Goal: Transaction & Acquisition: Purchase product/service

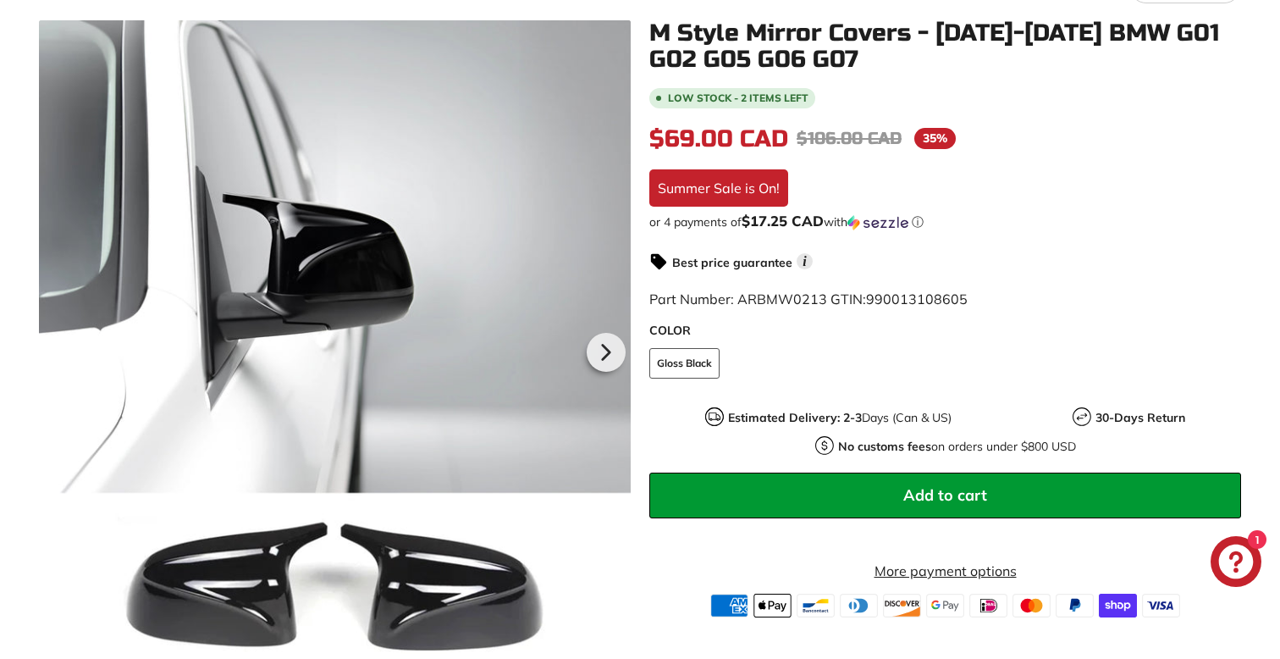
scroll to position [274, 0]
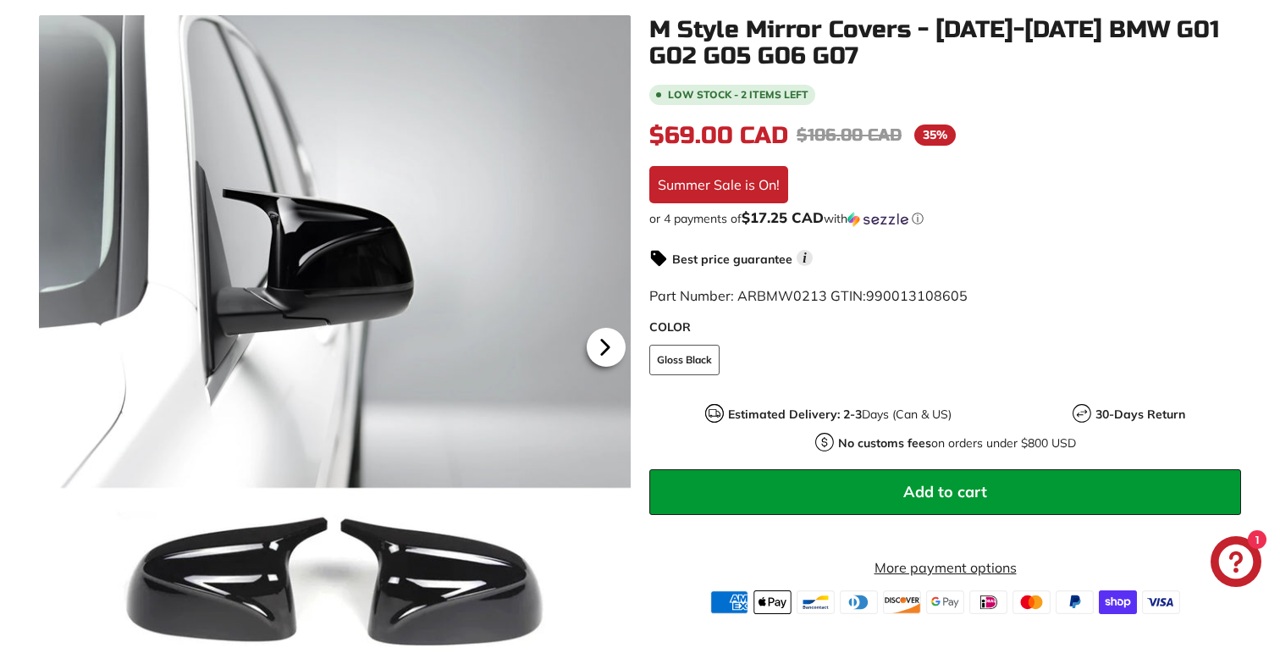
click at [610, 342] on icon at bounding box center [605, 347] width 39 height 39
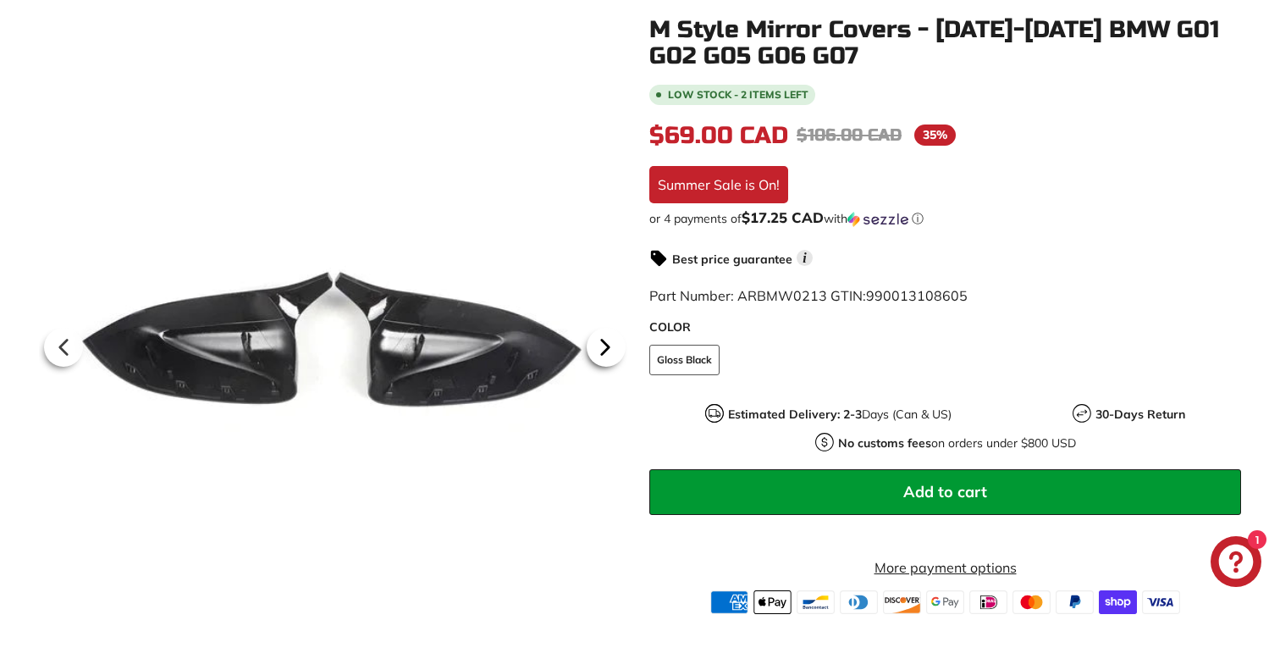
click at [603, 343] on icon at bounding box center [605, 346] width 7 height 14
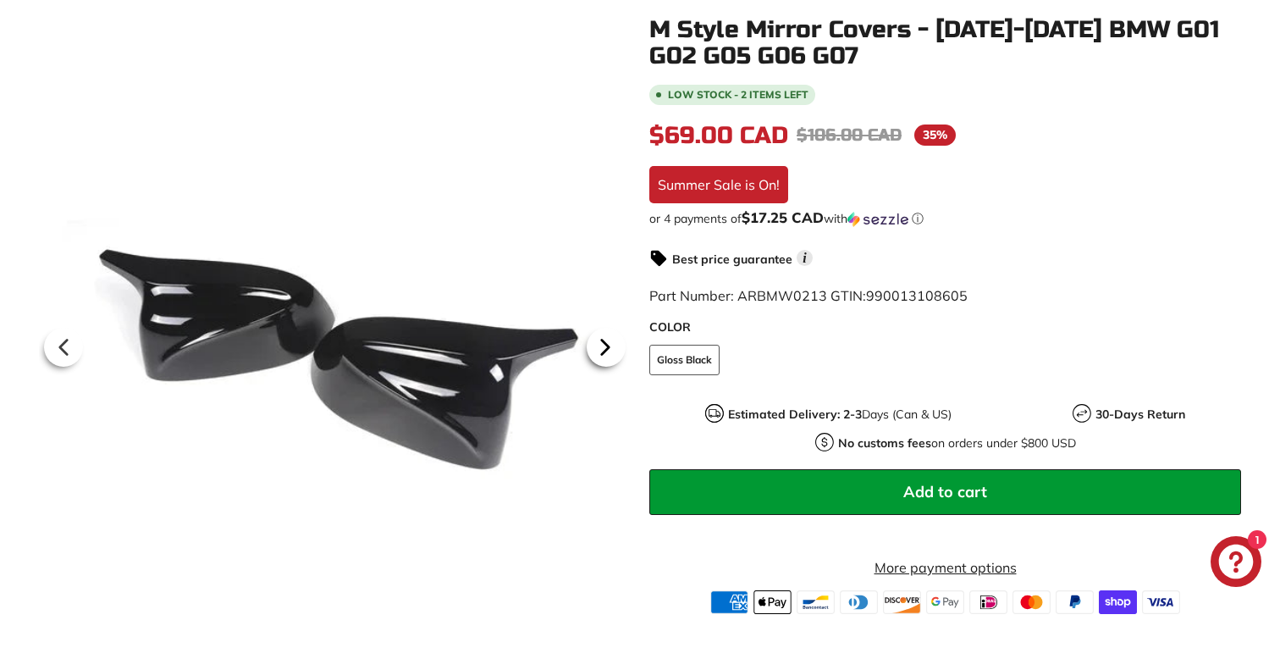
click at [603, 343] on icon at bounding box center [605, 346] width 7 height 14
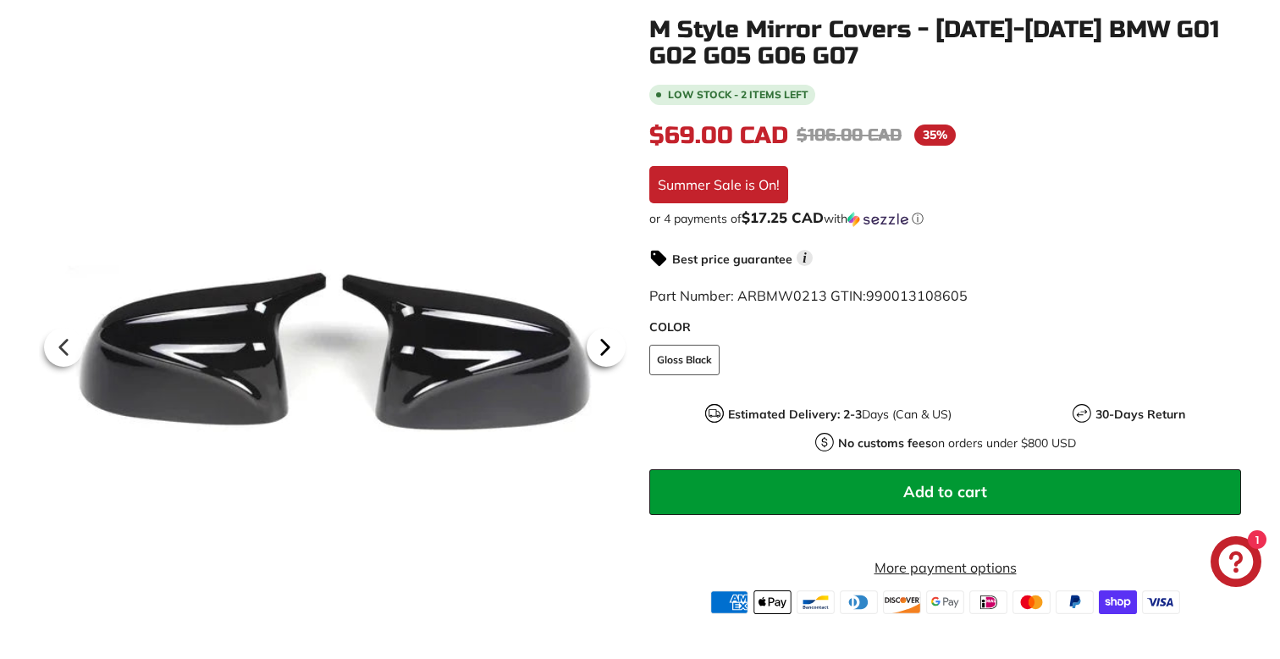
click at [603, 343] on icon at bounding box center [605, 346] width 7 height 14
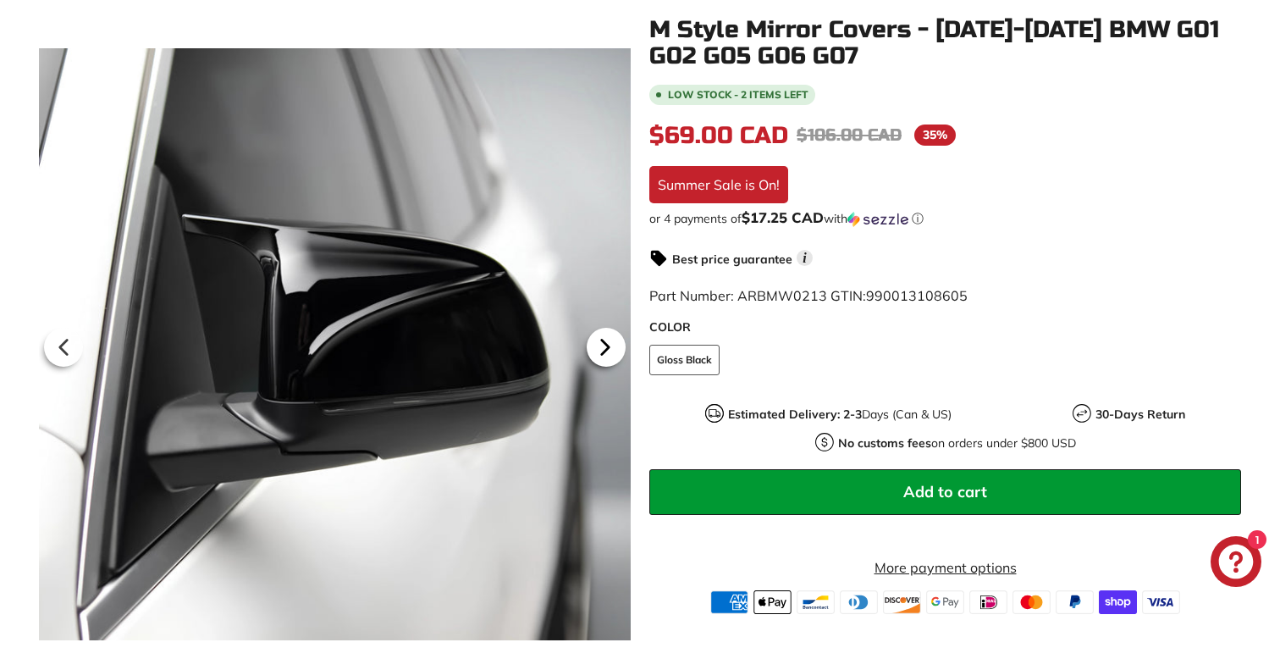
scroll to position [0, 232]
click at [603, 343] on icon at bounding box center [605, 346] width 7 height 14
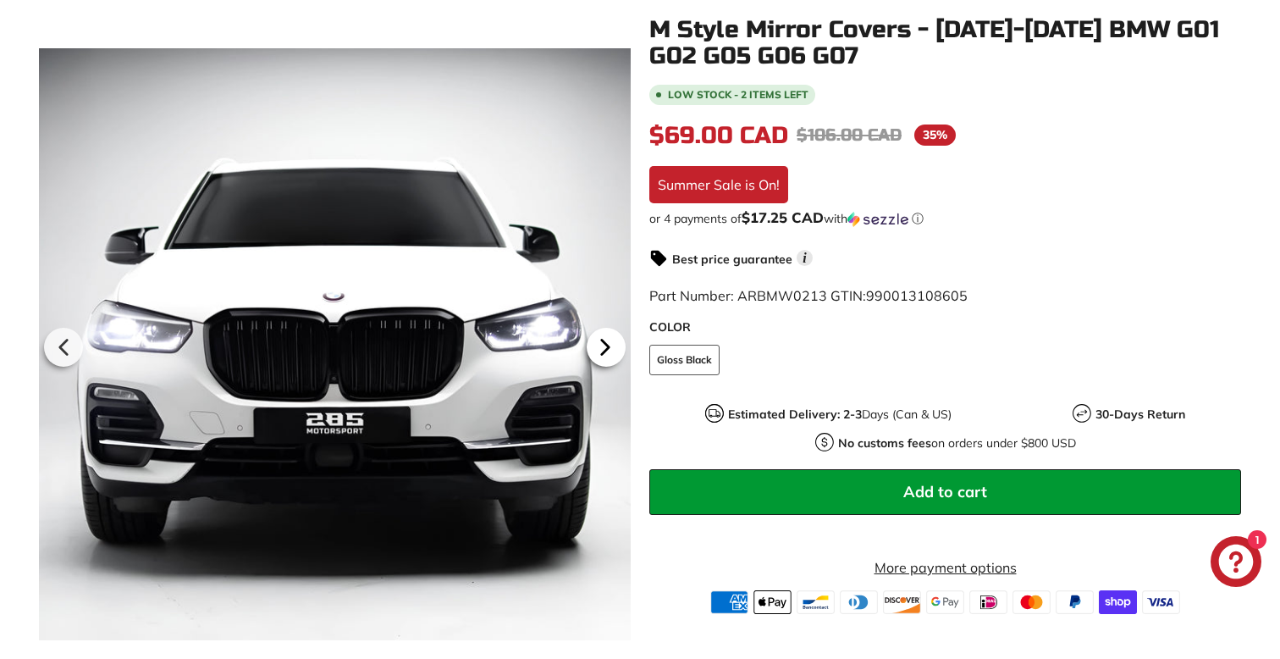
click at [603, 343] on icon at bounding box center [605, 346] width 7 height 14
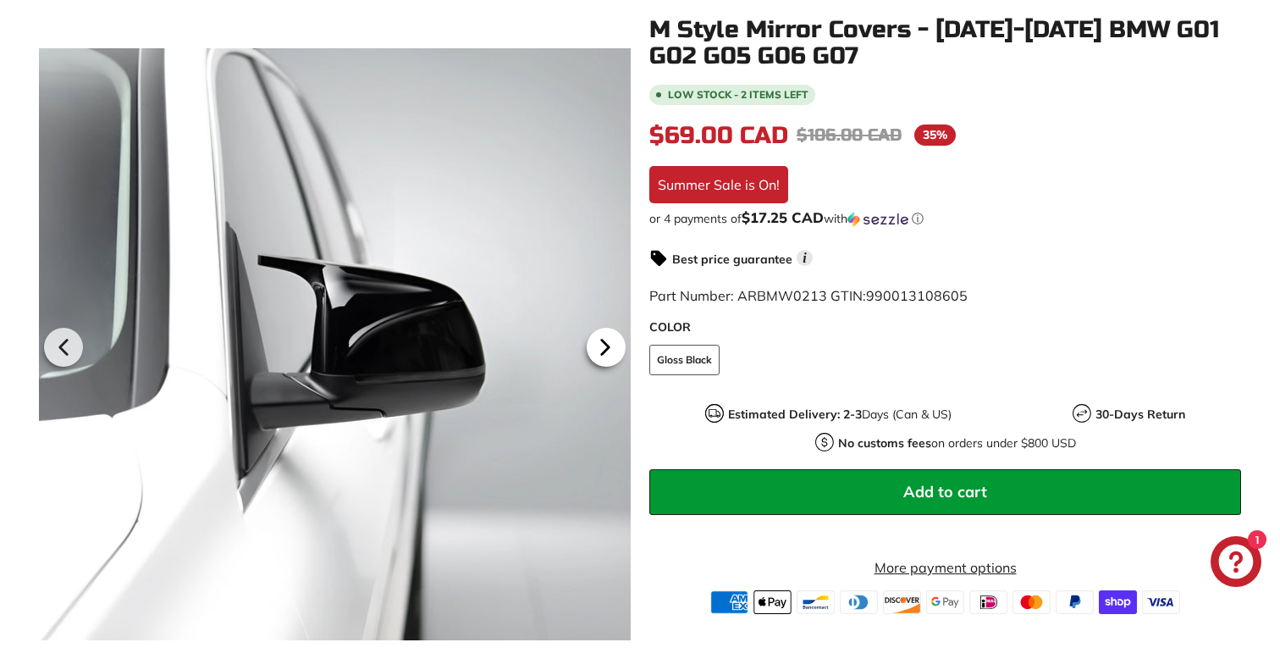
click at [603, 343] on icon at bounding box center [605, 346] width 7 height 14
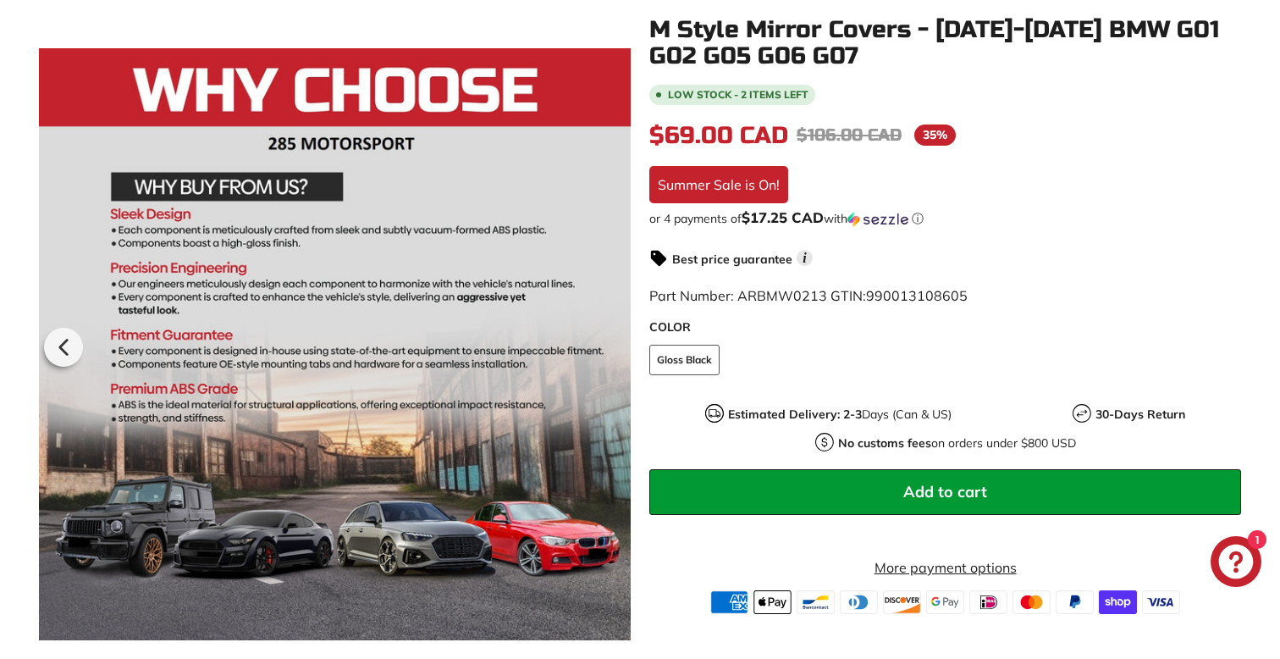
scroll to position [0, 256]
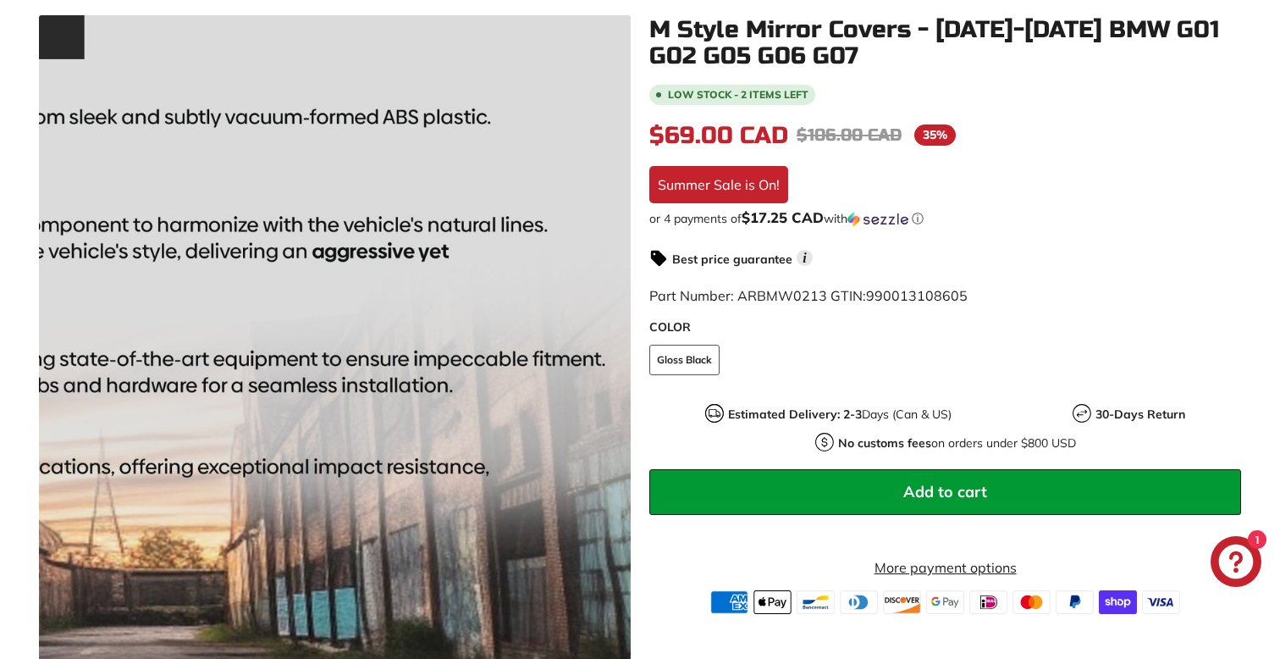
click at [603, 343] on div at bounding box center [335, 344] width 592 height 659
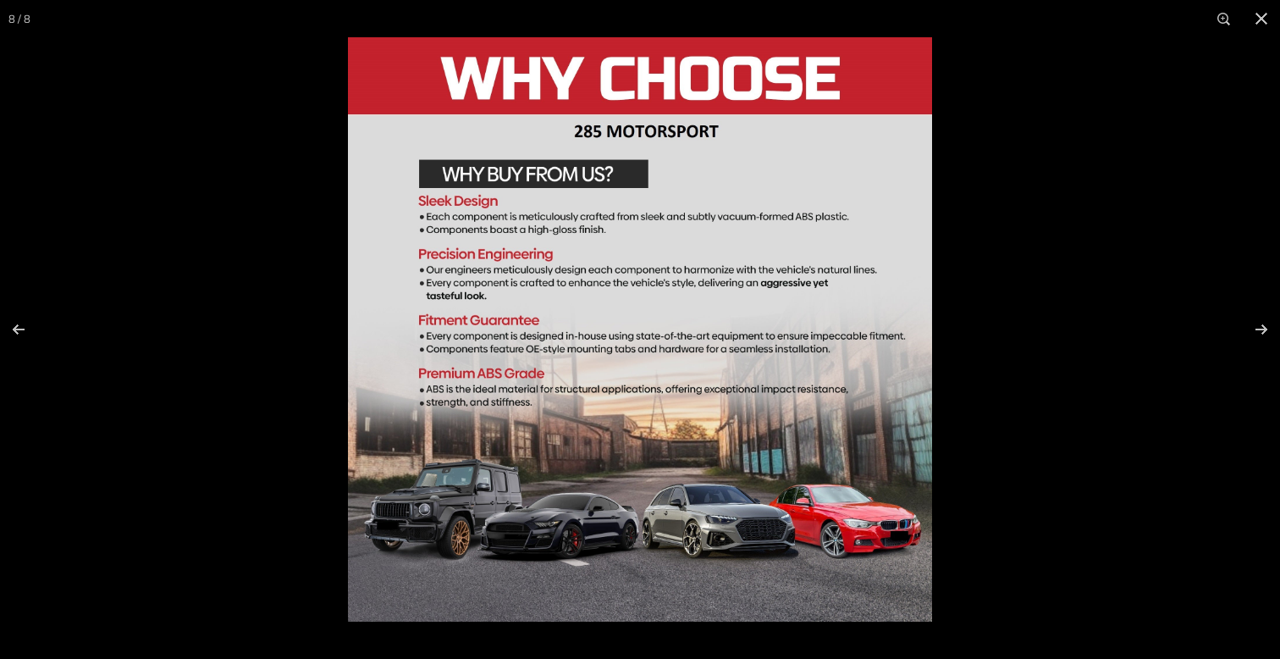
click at [1006, 273] on div at bounding box center [988, 366] width 1280 height 659
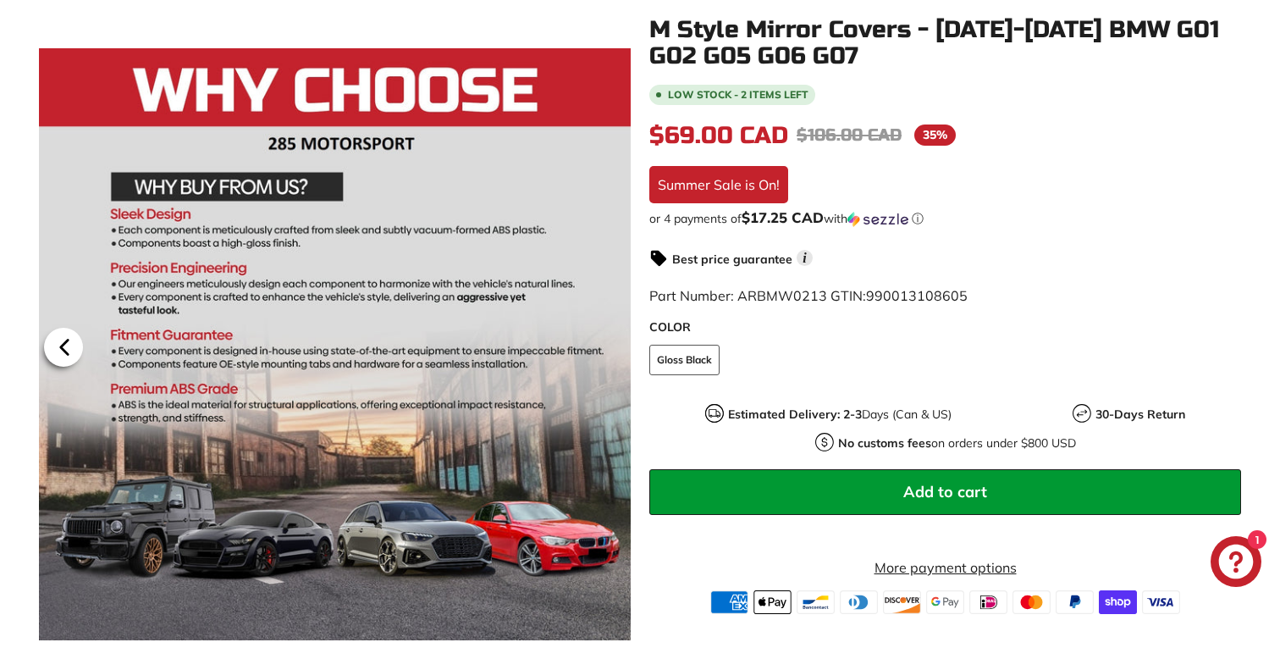
click at [63, 343] on icon at bounding box center [64, 346] width 7 height 14
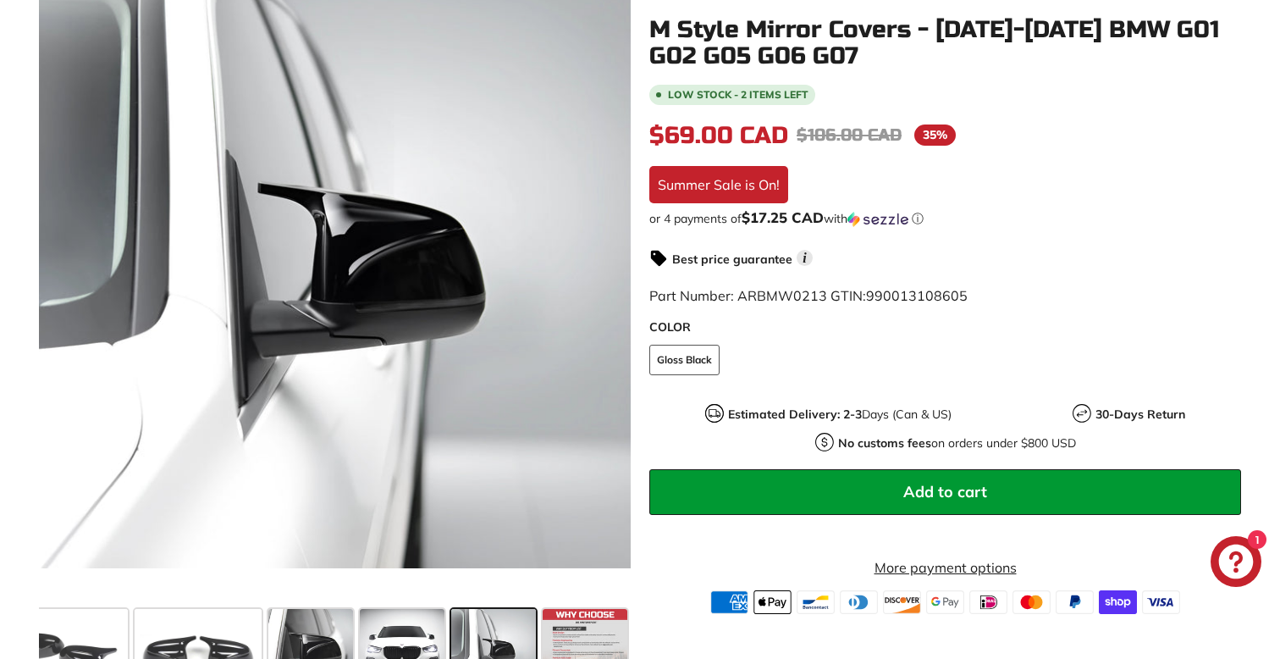
scroll to position [311, 0]
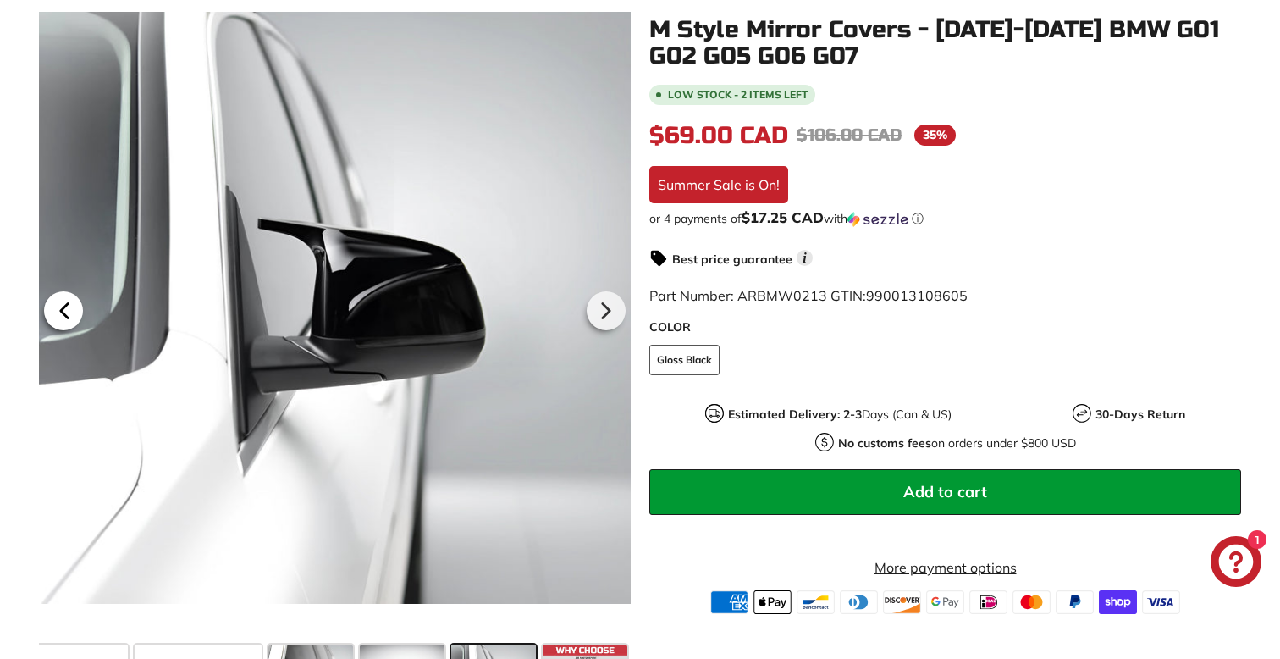
click at [63, 300] on icon at bounding box center [64, 310] width 39 height 39
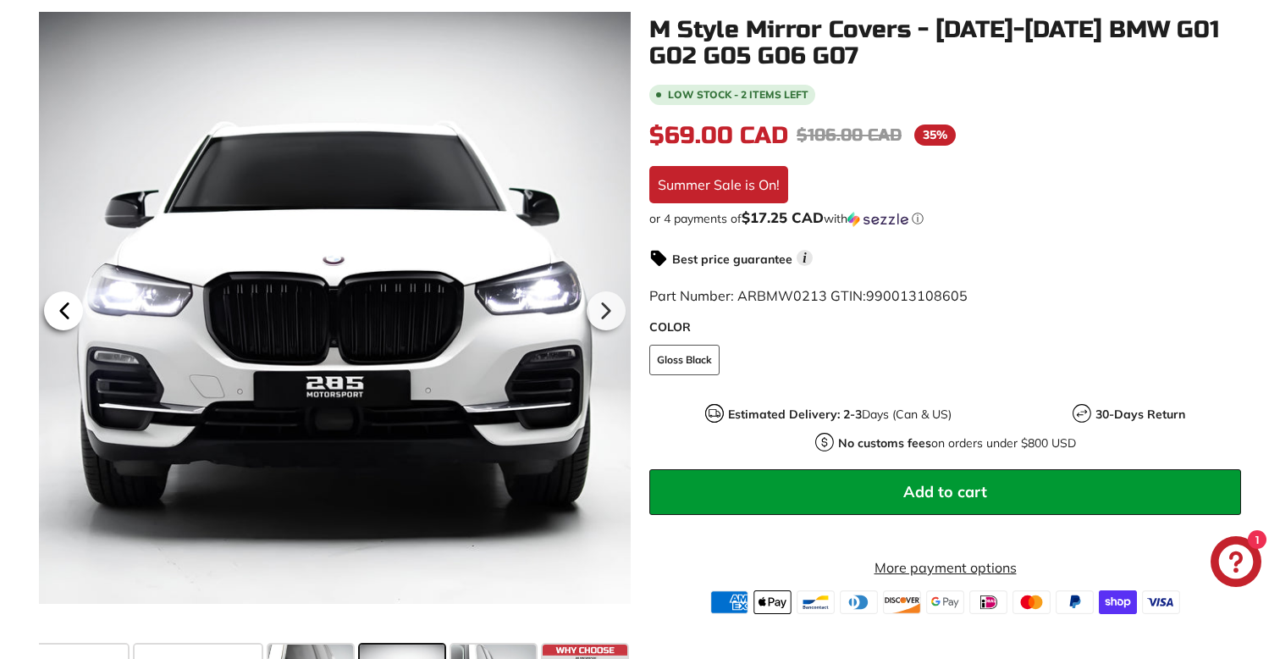
click at [63, 300] on icon at bounding box center [64, 310] width 39 height 39
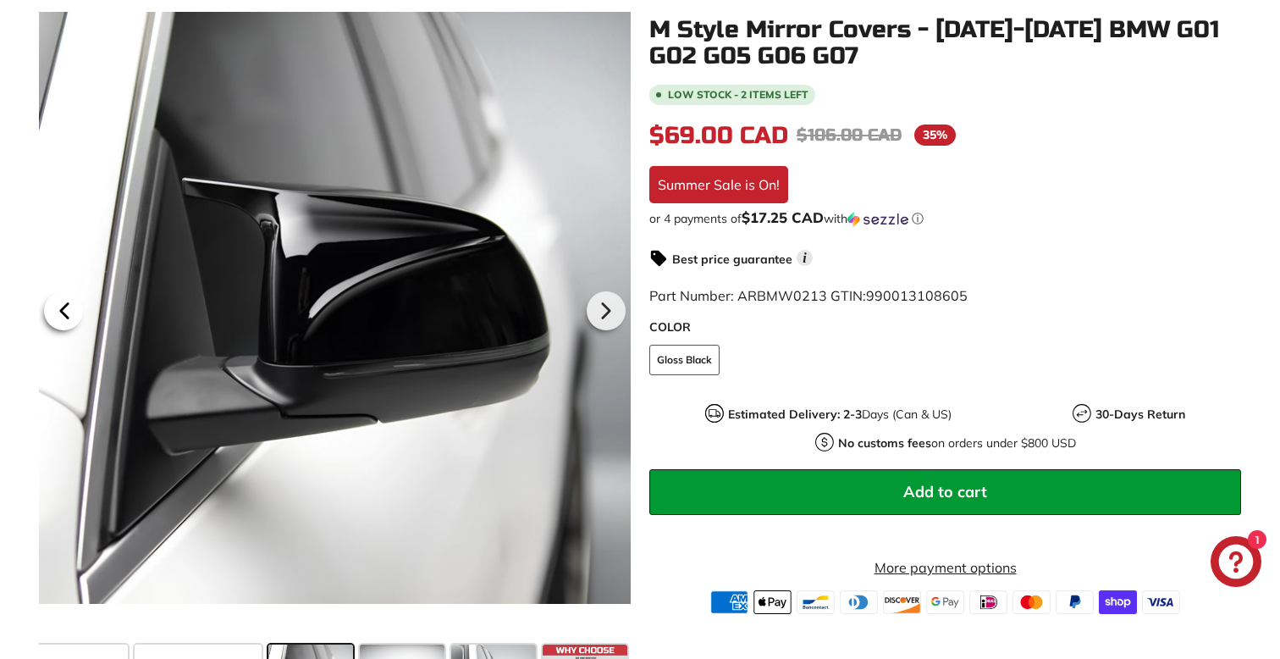
click at [63, 300] on icon at bounding box center [64, 310] width 39 height 39
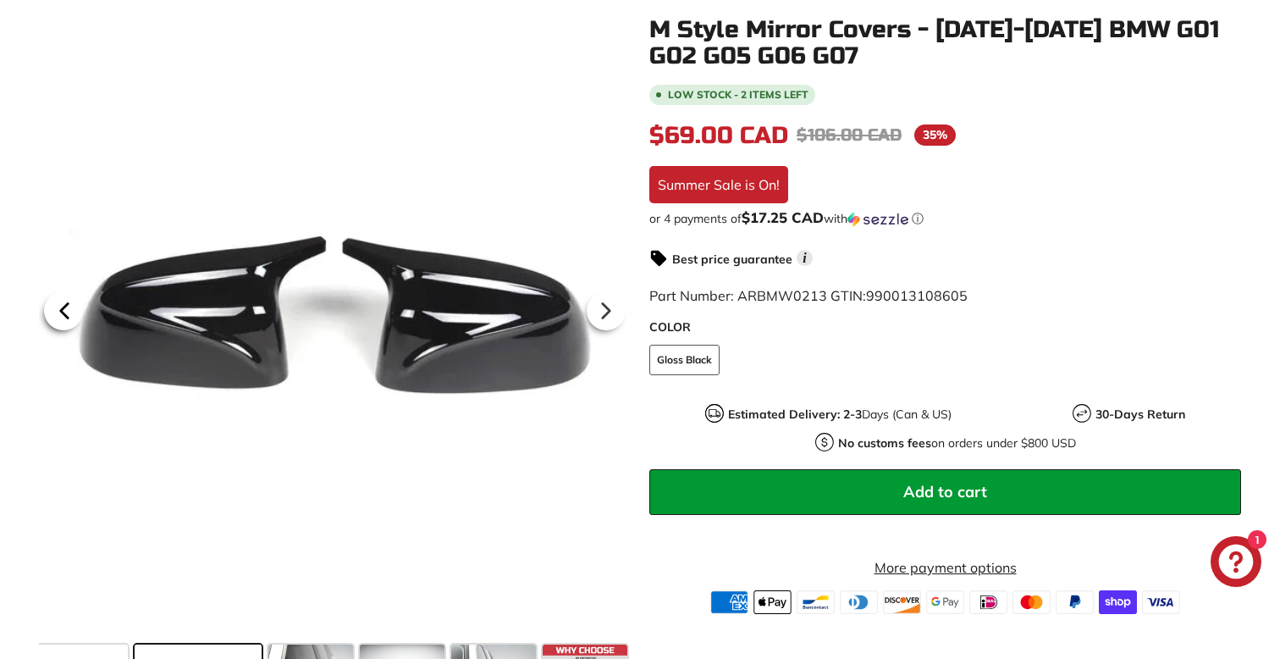
click at [63, 300] on icon at bounding box center [64, 310] width 39 height 39
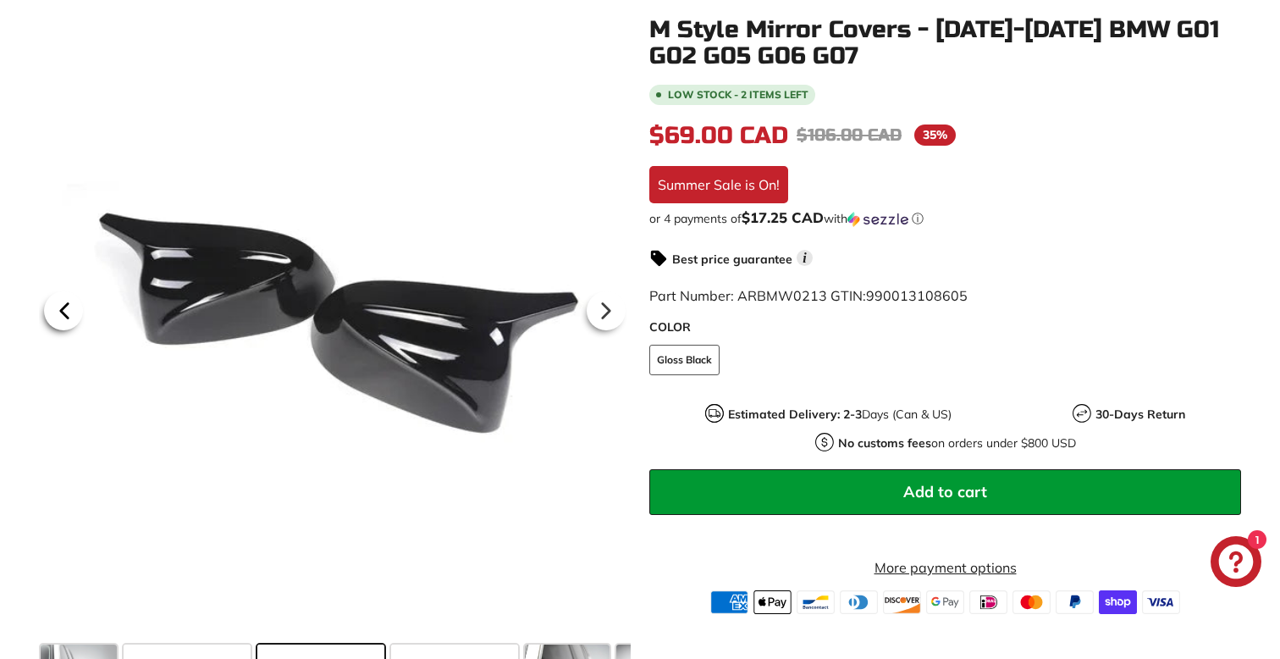
scroll to position [0, 0]
click at [63, 300] on icon at bounding box center [64, 310] width 39 height 39
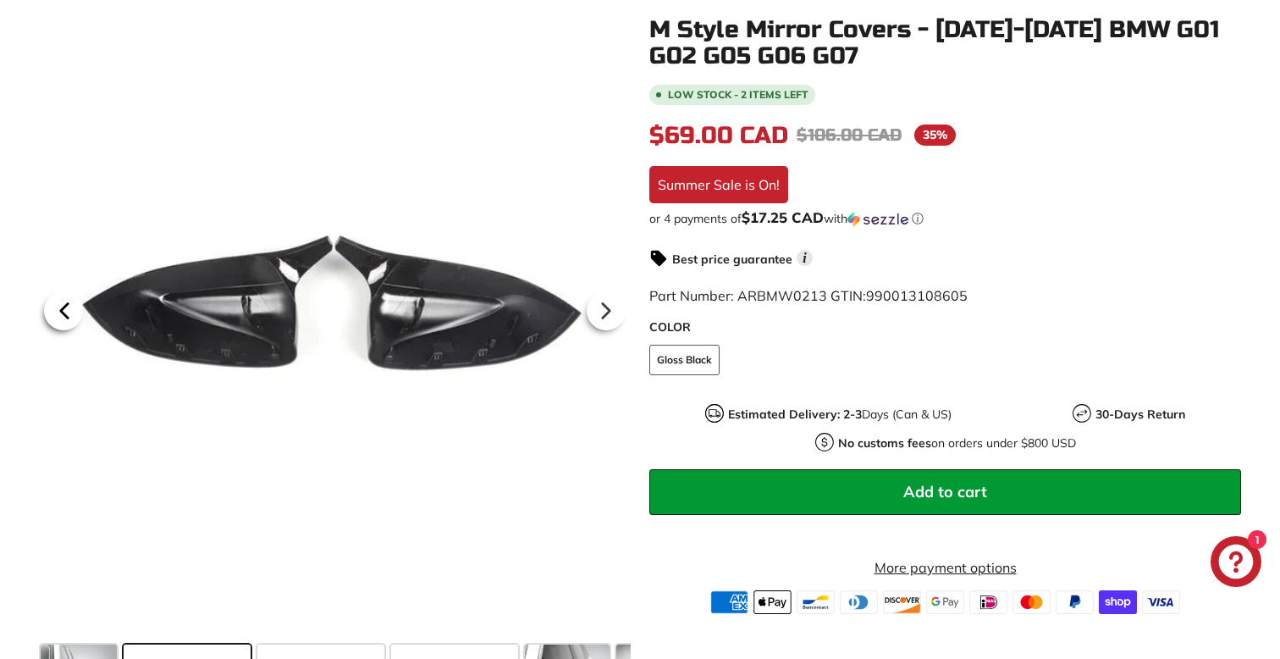
click at [63, 300] on icon at bounding box center [64, 310] width 39 height 39
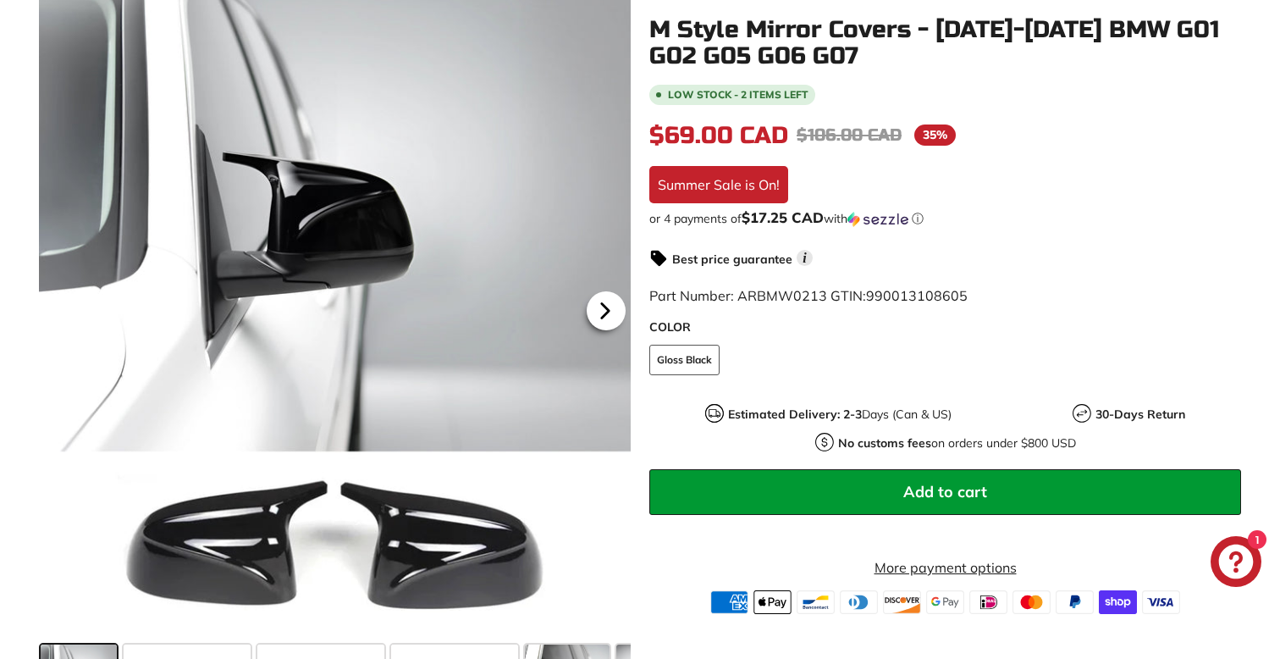
click at [594, 304] on icon at bounding box center [605, 310] width 39 height 39
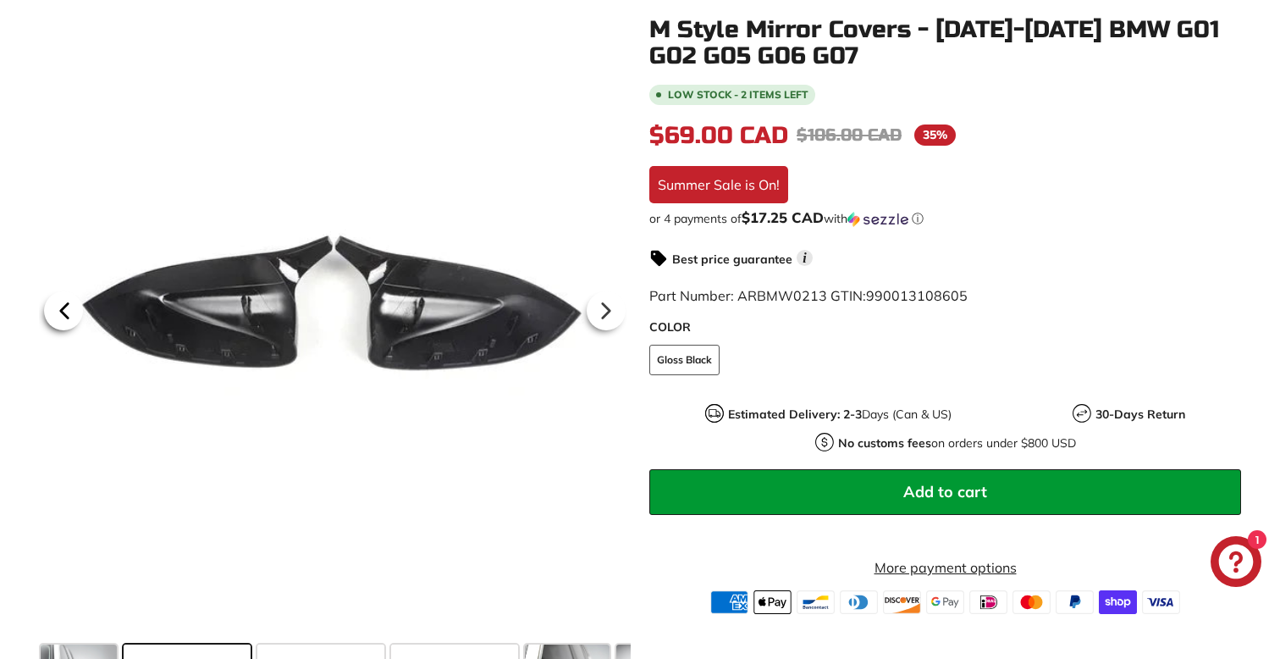
click at [51, 314] on icon at bounding box center [64, 310] width 39 height 39
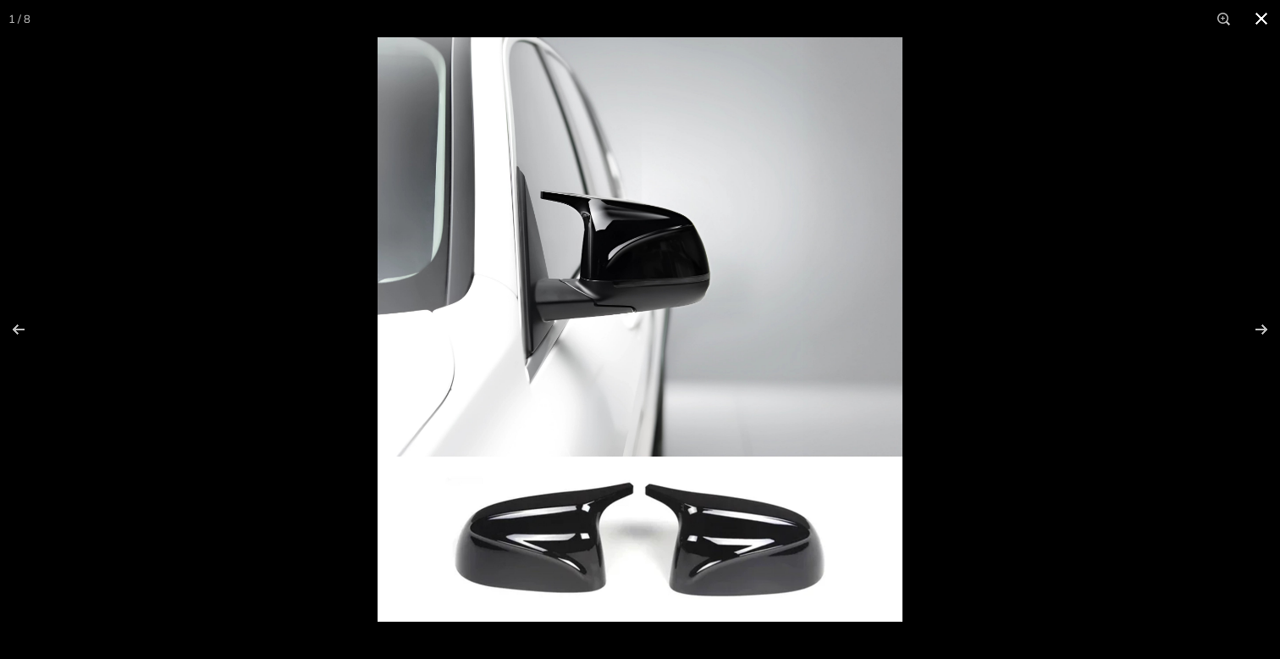
click at [1057, 168] on div at bounding box center [1018, 366] width 1280 height 659
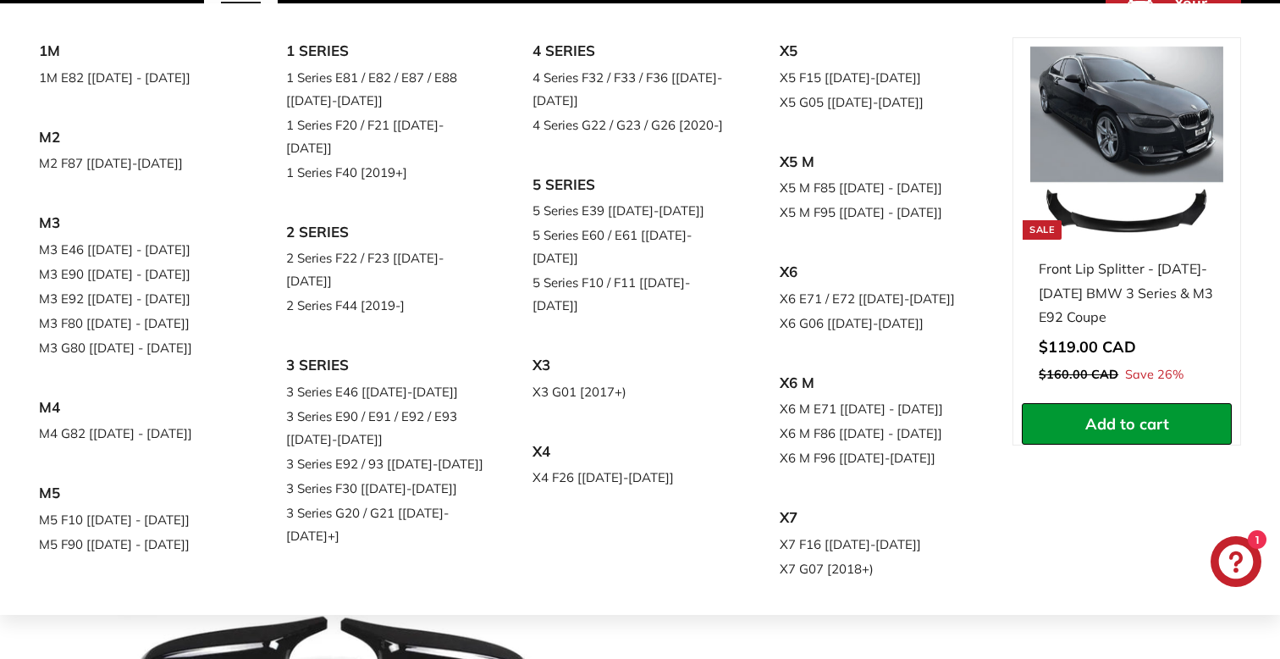
scroll to position [177, 0]
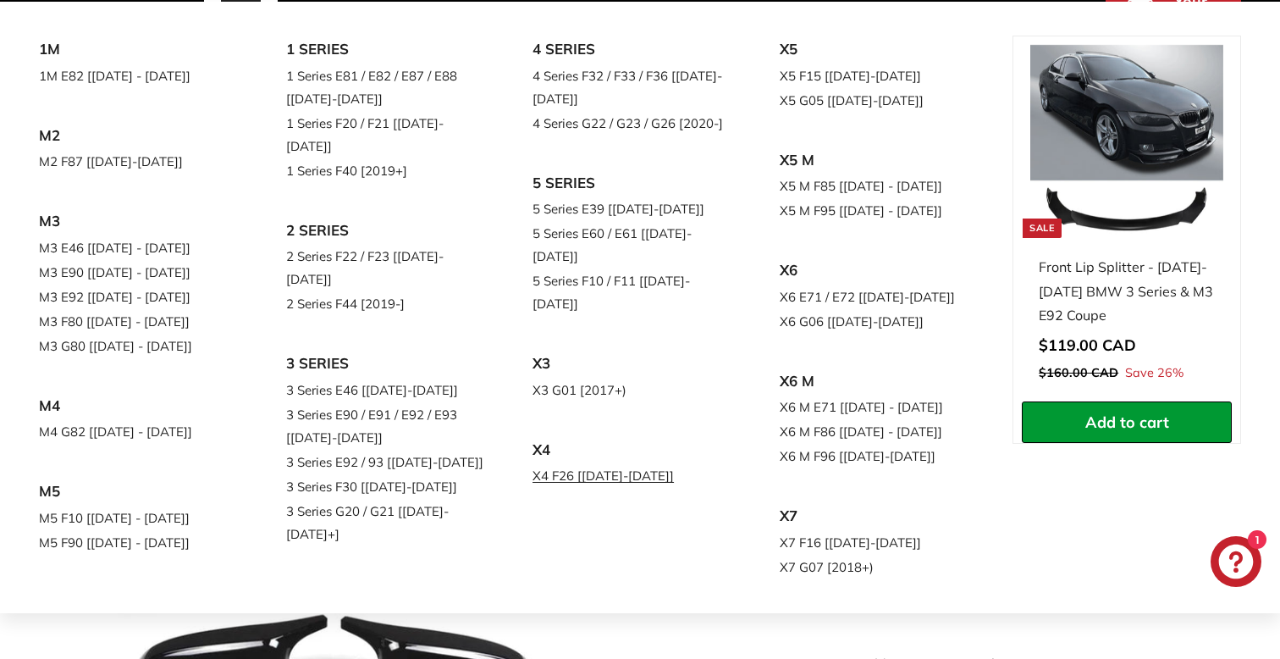
click at [551, 463] on link "X4 F26 [[DATE]-[DATE]]" at bounding box center [632, 475] width 200 height 25
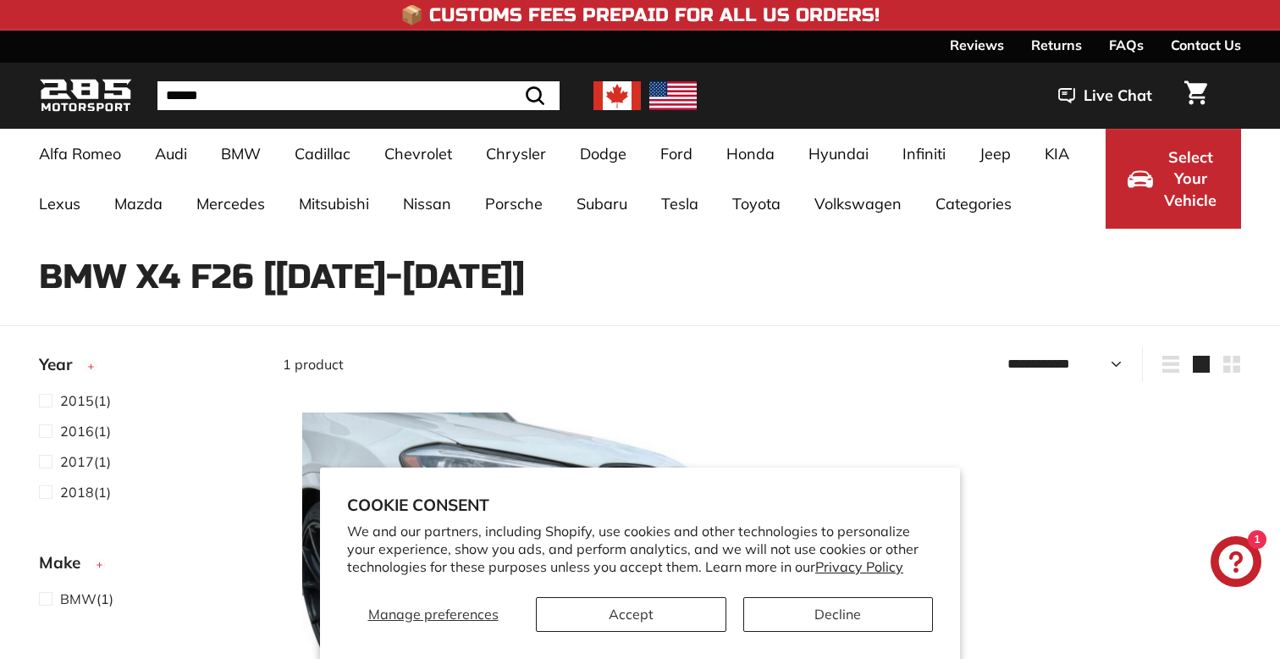
select select "**********"
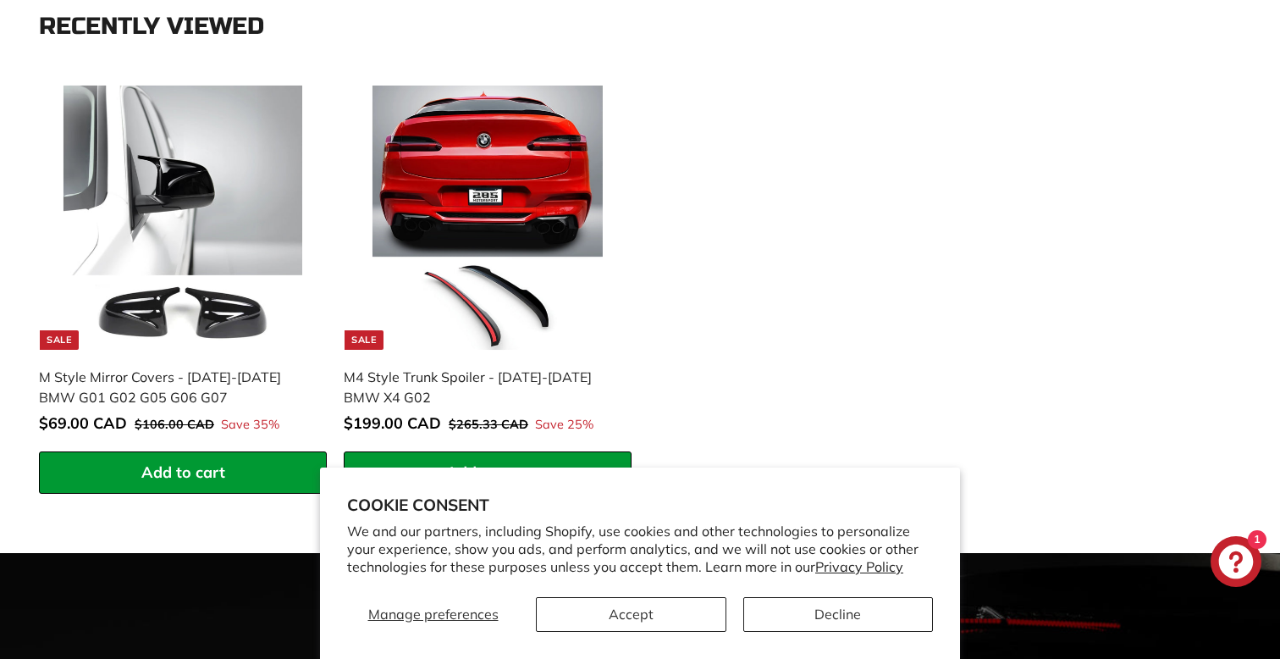
scroll to position [1076, 0]
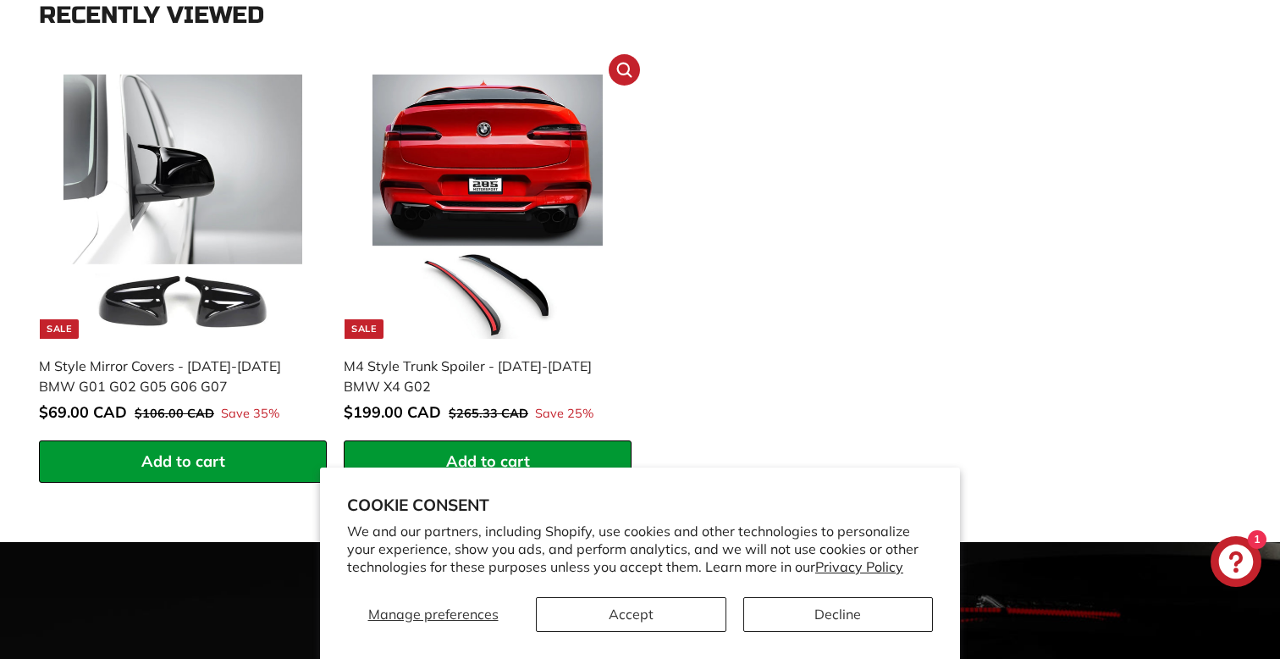
click at [495, 365] on div "M4 Style Trunk Spoiler - [DATE]-[DATE] BMW X4 G02" at bounding box center [479, 375] width 271 height 41
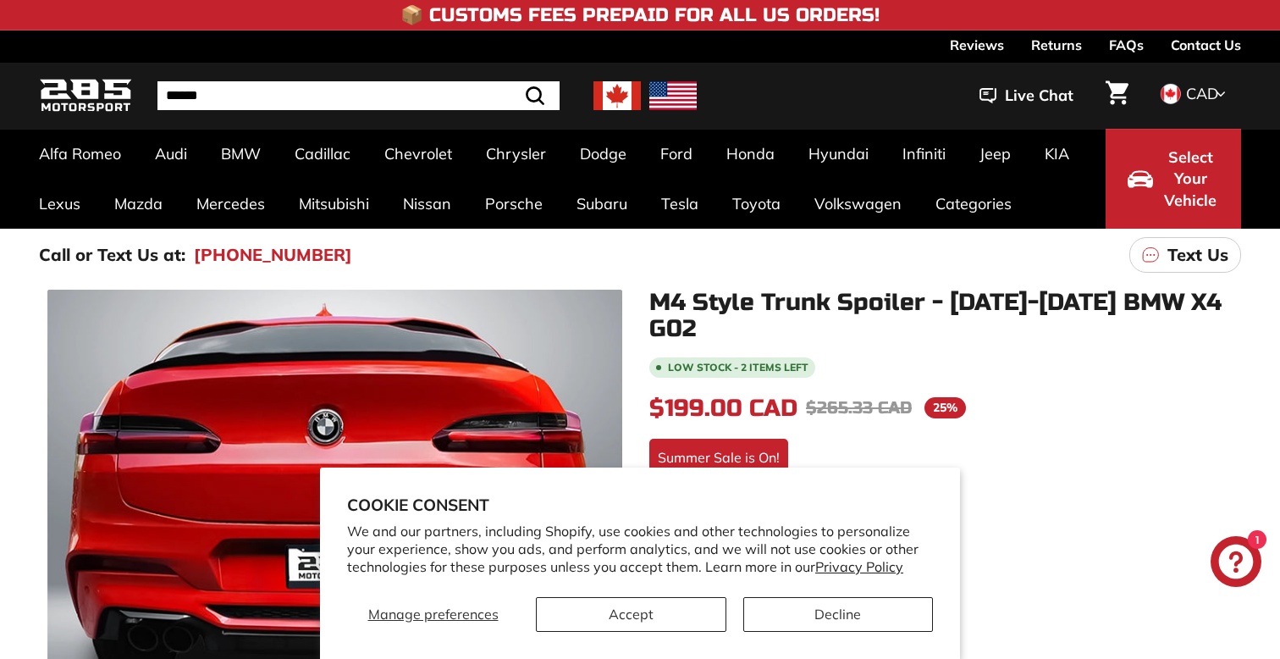
click at [867, 609] on button "Decline" at bounding box center [838, 614] width 190 height 35
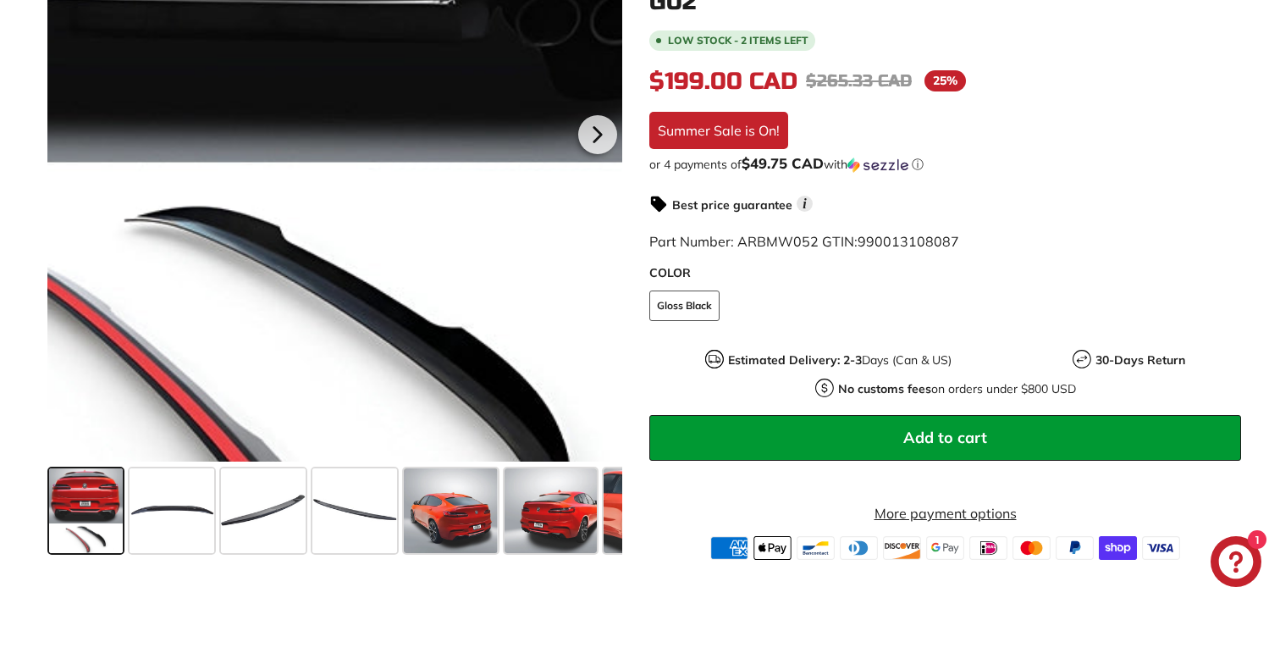
scroll to position [502, 0]
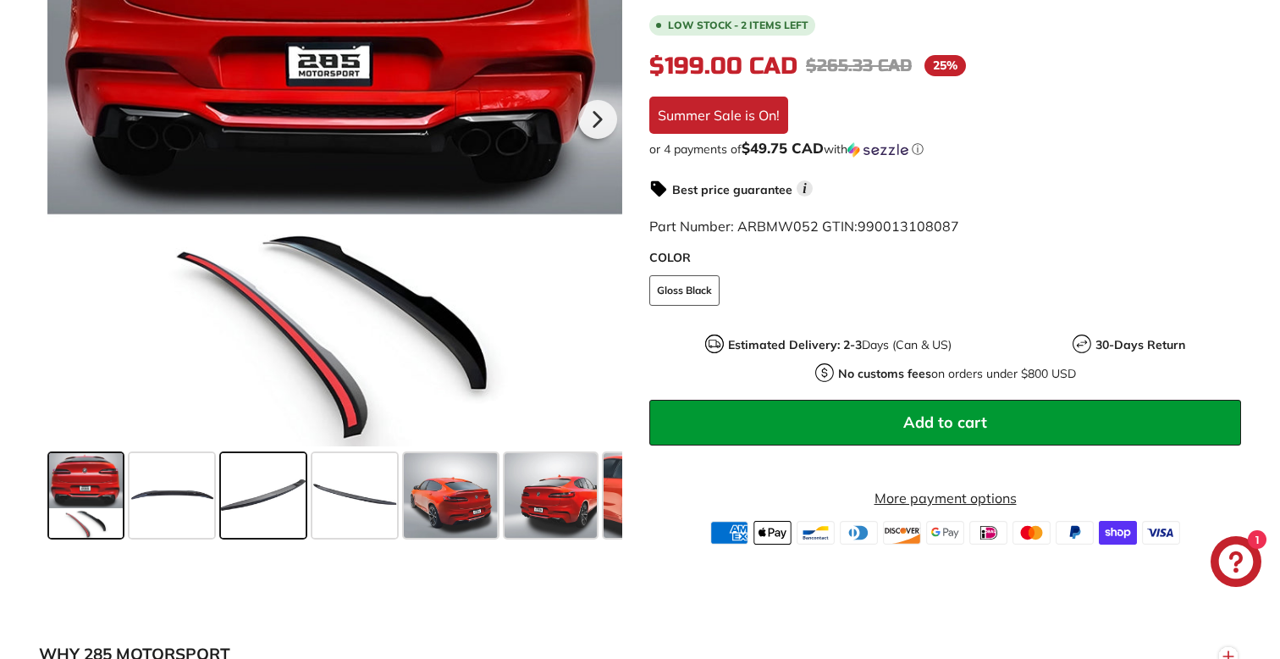
click at [285, 493] on span at bounding box center [263, 495] width 85 height 85
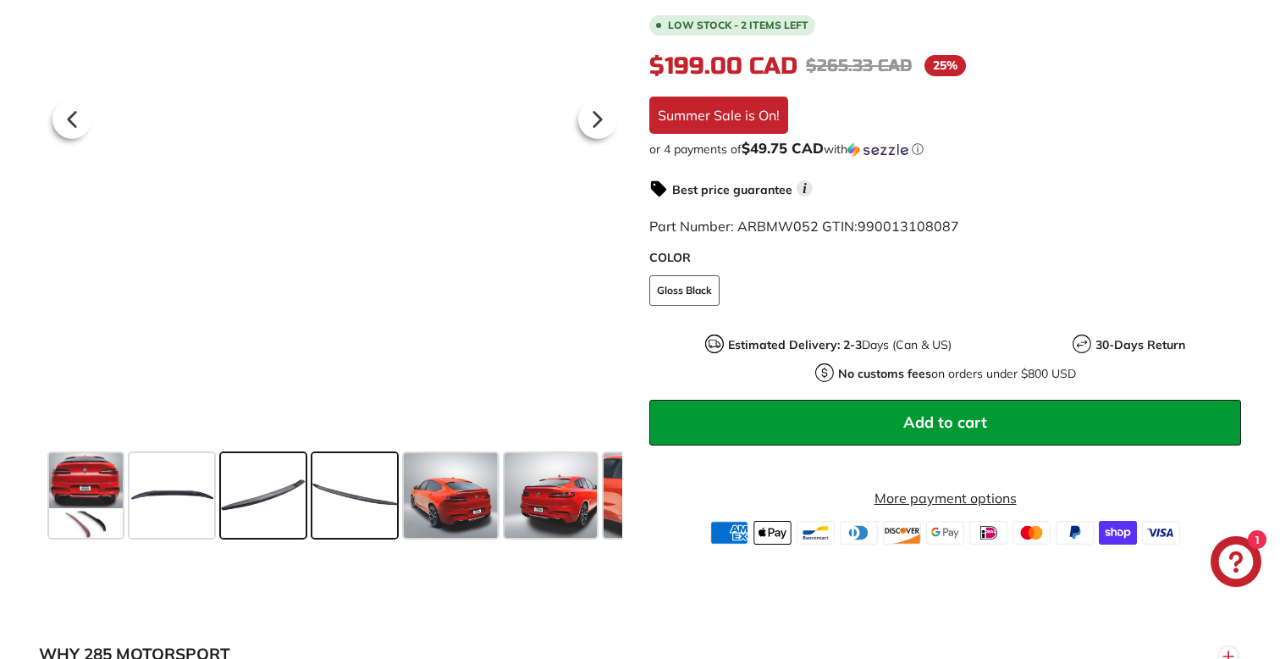
scroll to position [427, 0]
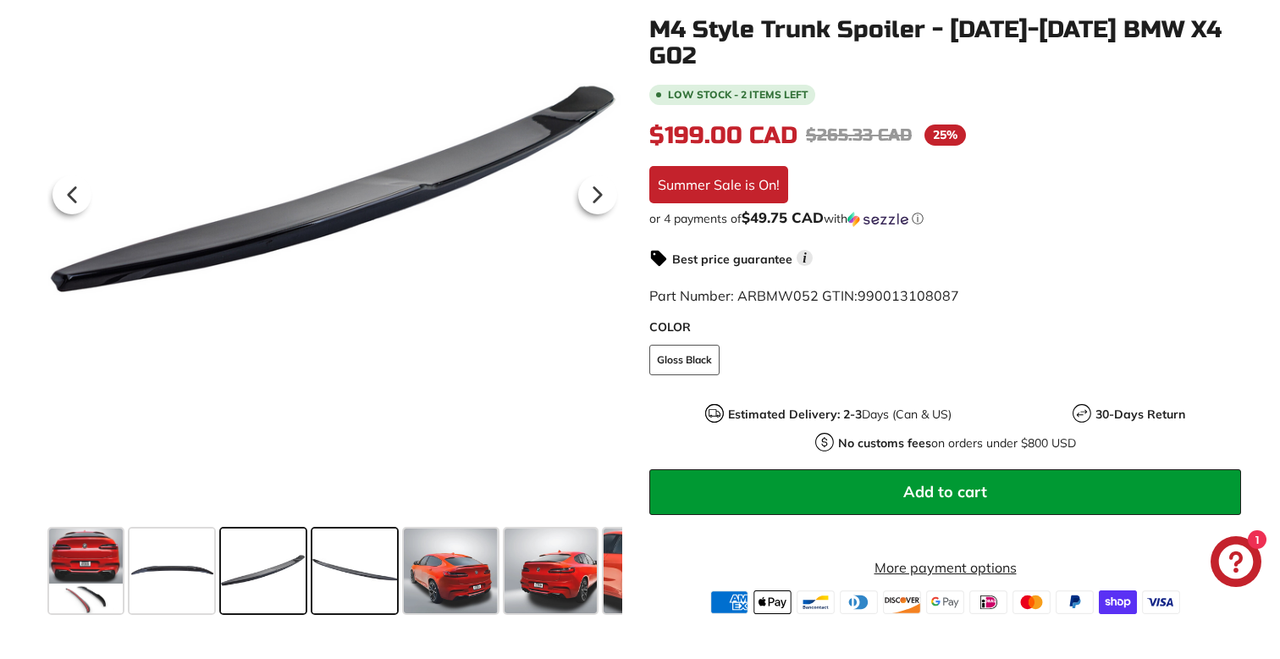
click at [358, 559] on span at bounding box center [354, 570] width 85 height 85
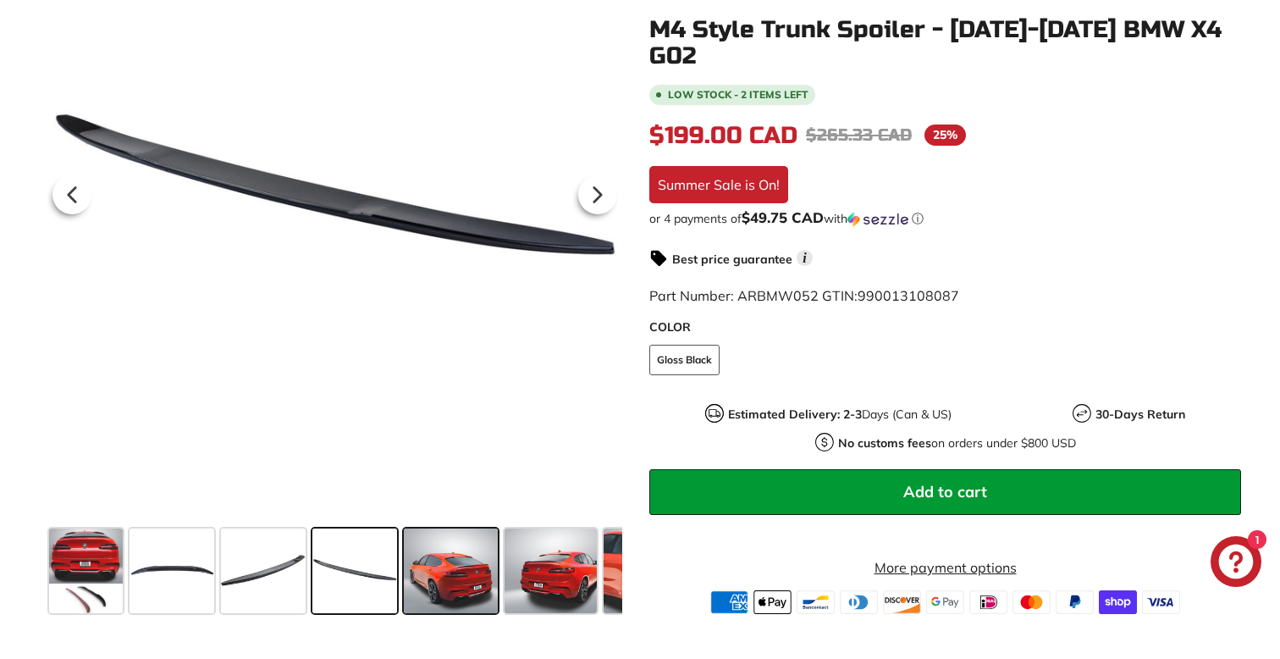
click at [450, 554] on span at bounding box center [450, 570] width 93 height 85
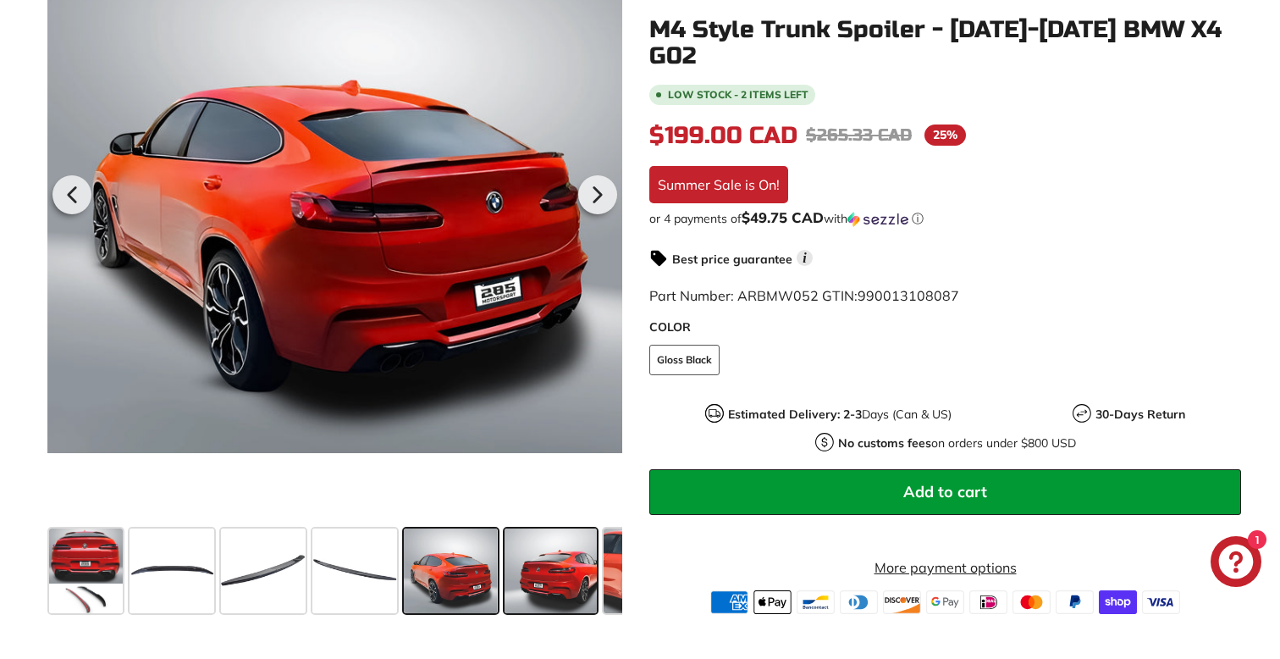
click at [536, 551] on span at bounding box center [550, 570] width 93 height 85
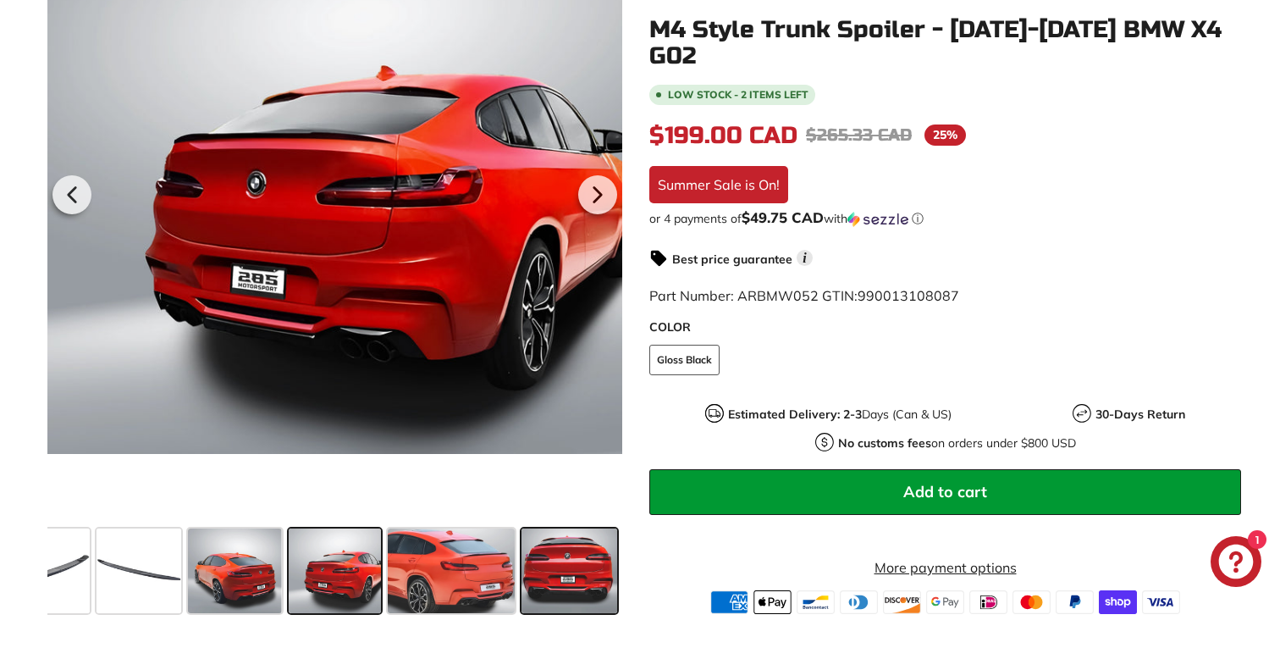
click at [551, 558] on span at bounding box center [568, 570] width 95 height 85
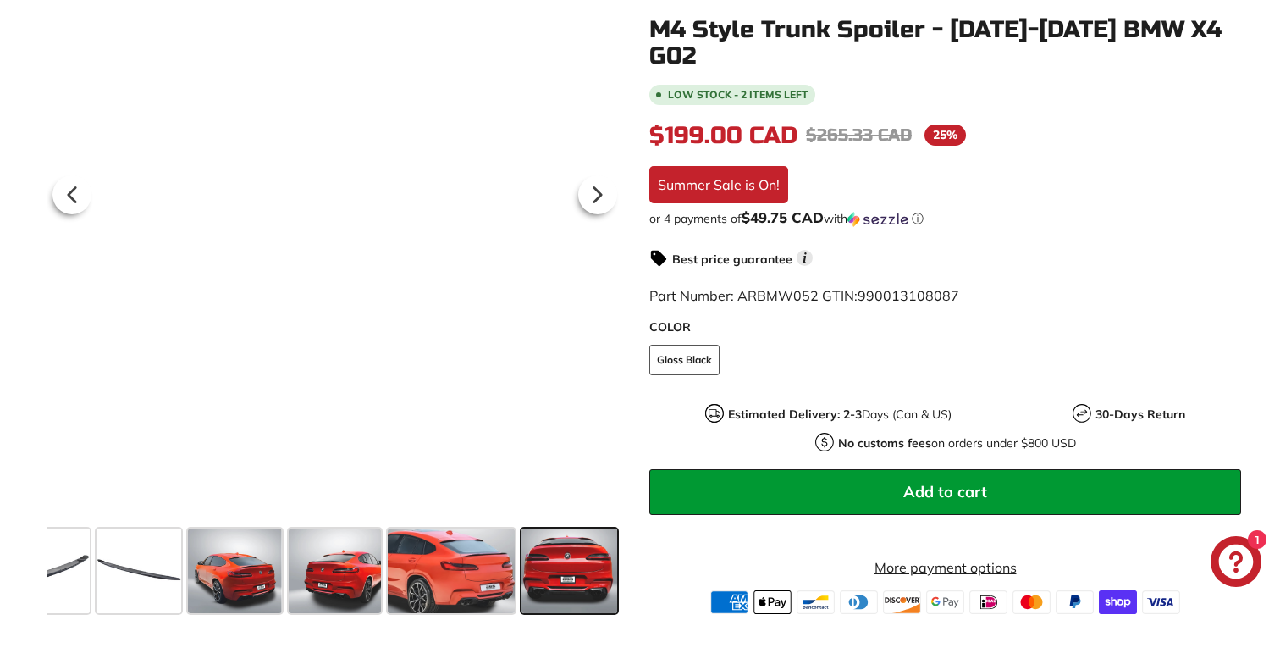
scroll to position [0, 306]
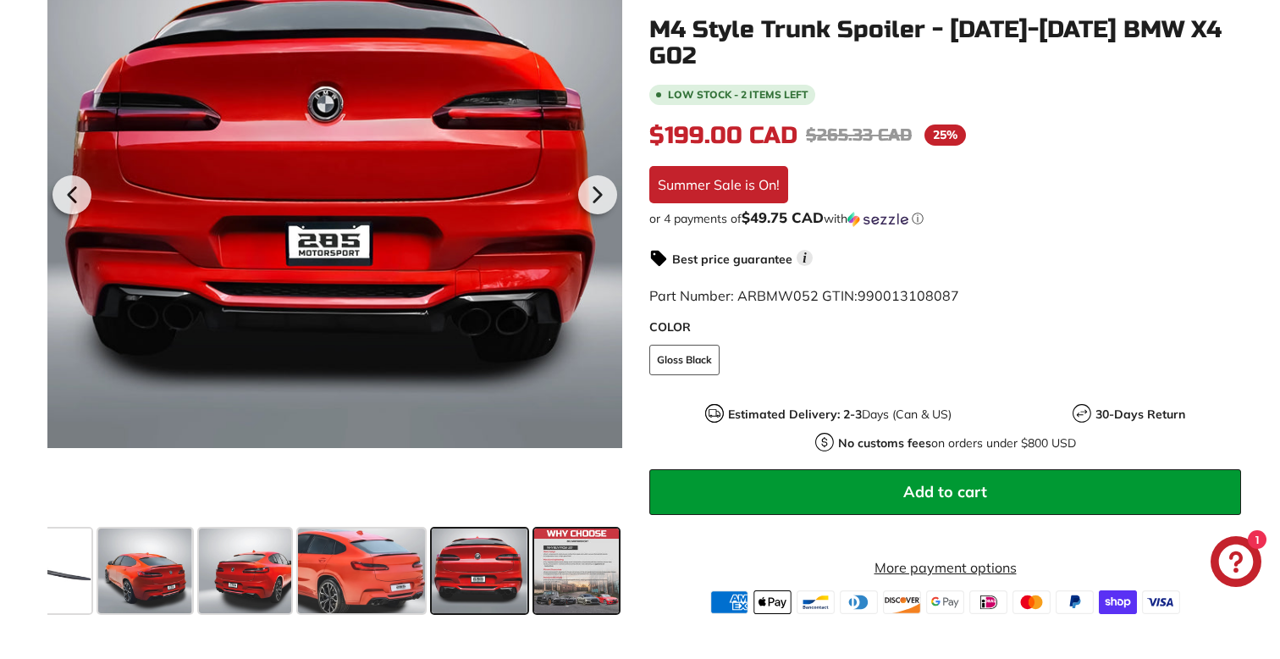
click at [551, 558] on span at bounding box center [576, 570] width 85 height 85
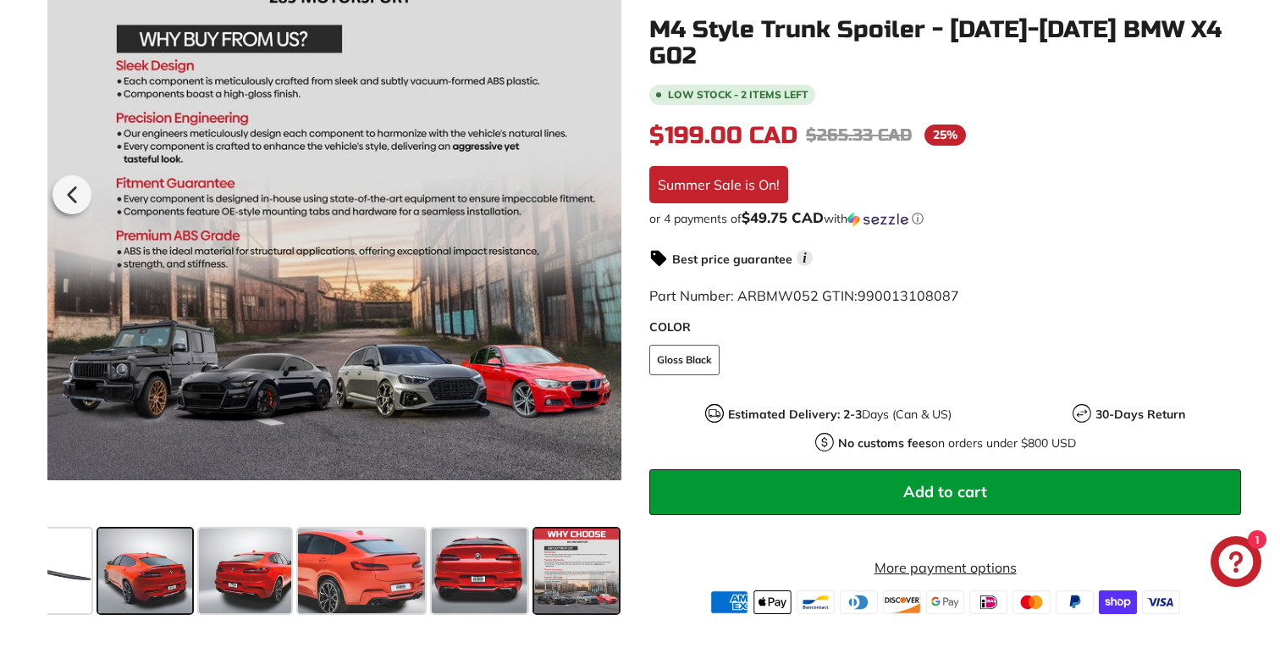
click at [160, 554] on span at bounding box center [144, 570] width 93 height 85
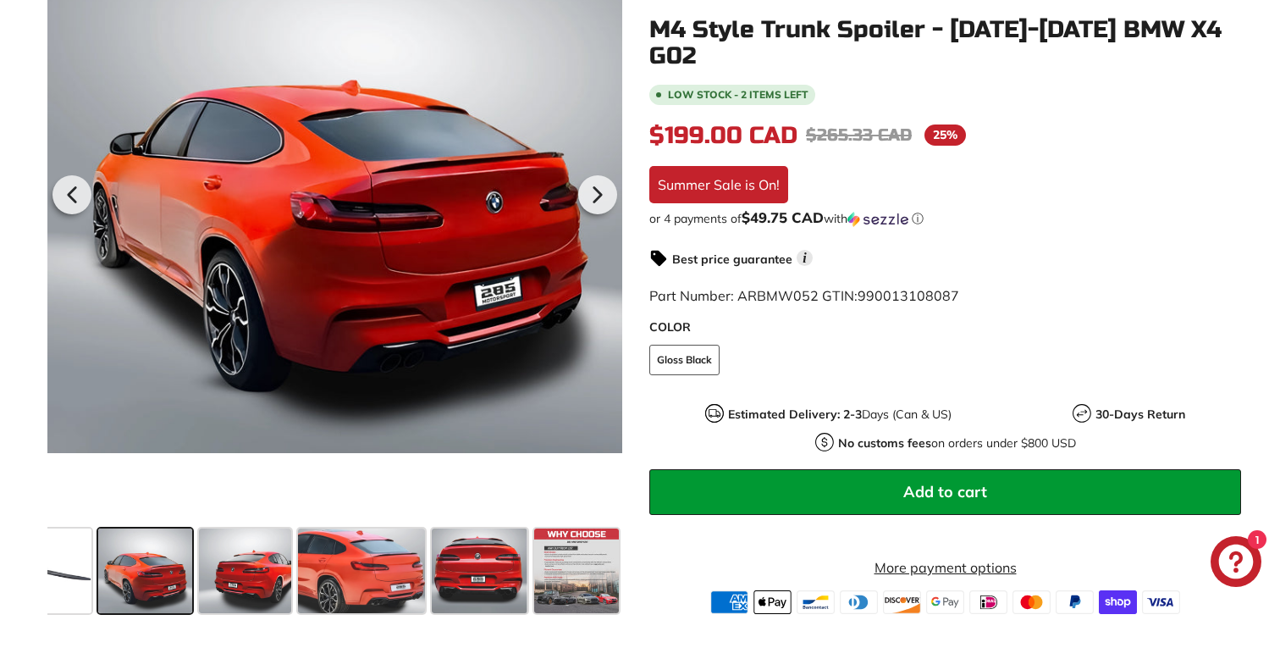
click at [96, 551] on div at bounding box center [145, 570] width 100 height 91
click at [66, 548] on span at bounding box center [49, 570] width 85 height 85
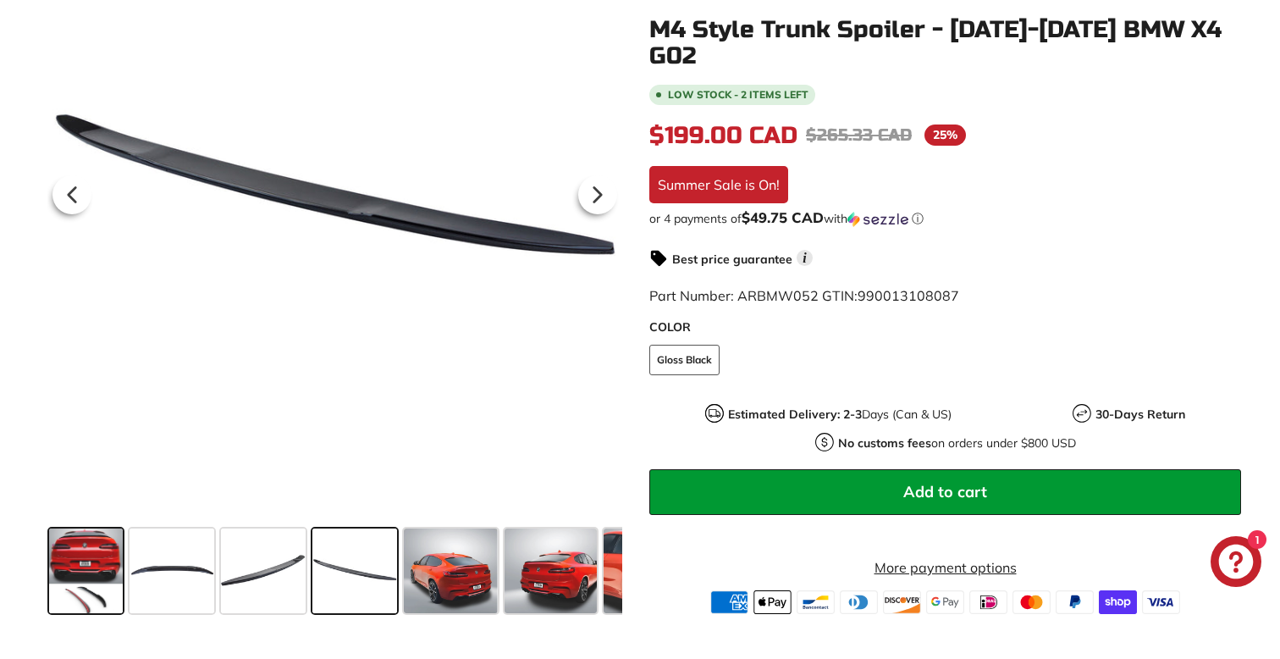
scroll to position [0, 0]
click at [104, 558] on span at bounding box center [86, 570] width 74 height 85
